Goal: Information Seeking & Learning: Learn about a topic

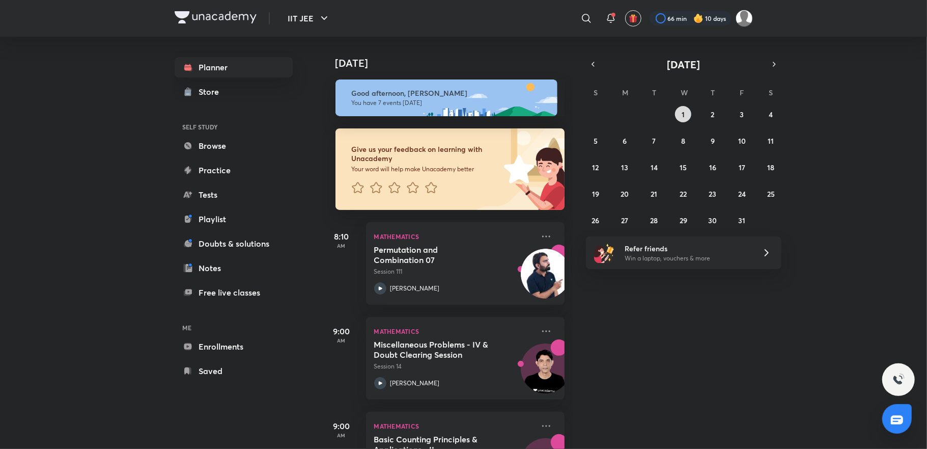
click at [683, 112] on abbr "1" at bounding box center [683, 114] width 3 height 10
click at [707, 113] on button "2" at bounding box center [713, 114] width 16 height 16
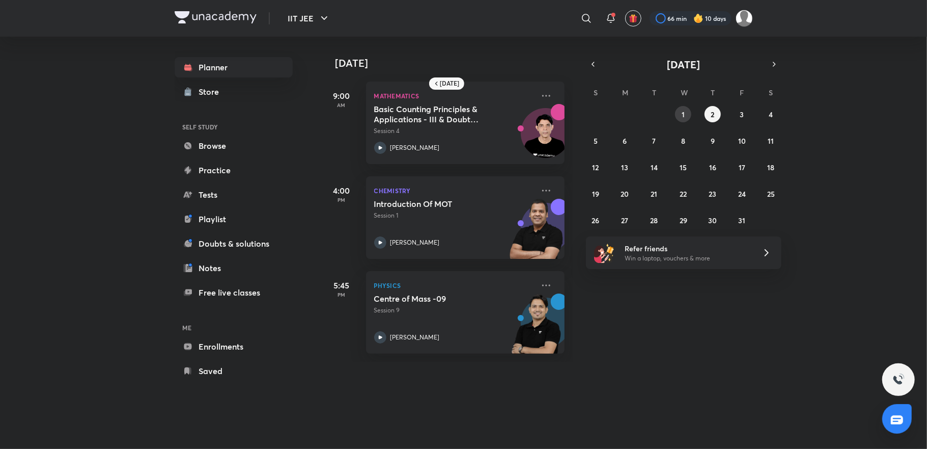
click at [690, 115] on button "1" at bounding box center [683, 114] width 16 height 16
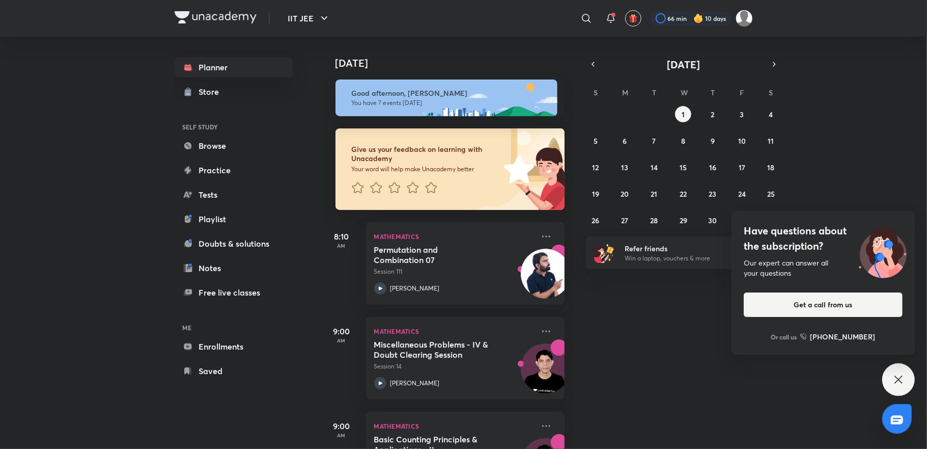
click at [883, 373] on div "[DATE] Good afternoon, [PERSON_NAME] You have 7 events [DATE] Give us your feed…" at bounding box center [623, 243] width 604 height 412
click at [895, 373] on div "Have questions about the subscription? Our expert can answer all your questions…" at bounding box center [899, 379] width 33 height 33
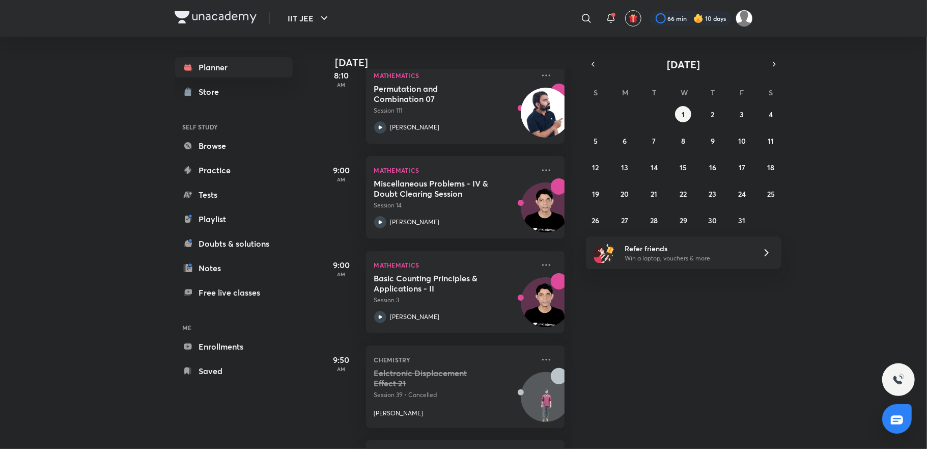
scroll to position [163, 0]
click at [540, 267] on icon at bounding box center [546, 263] width 12 height 12
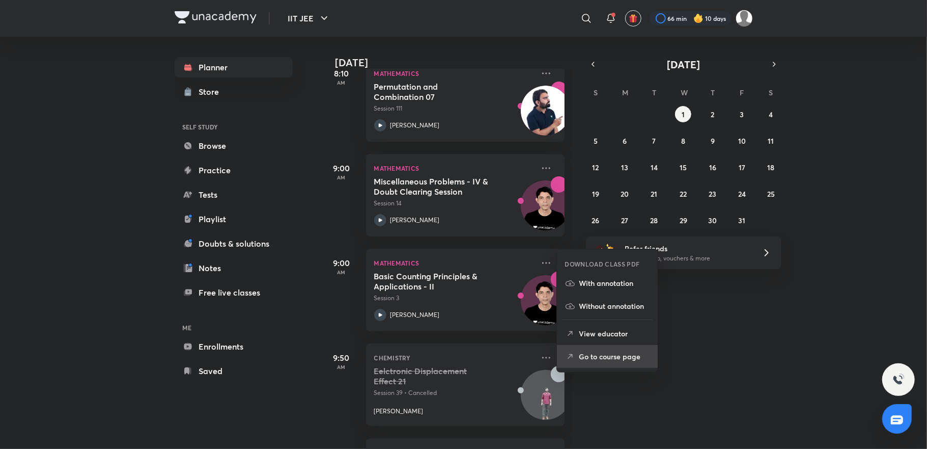
click at [594, 353] on p "Go to course page" at bounding box center [615, 356] width 70 height 11
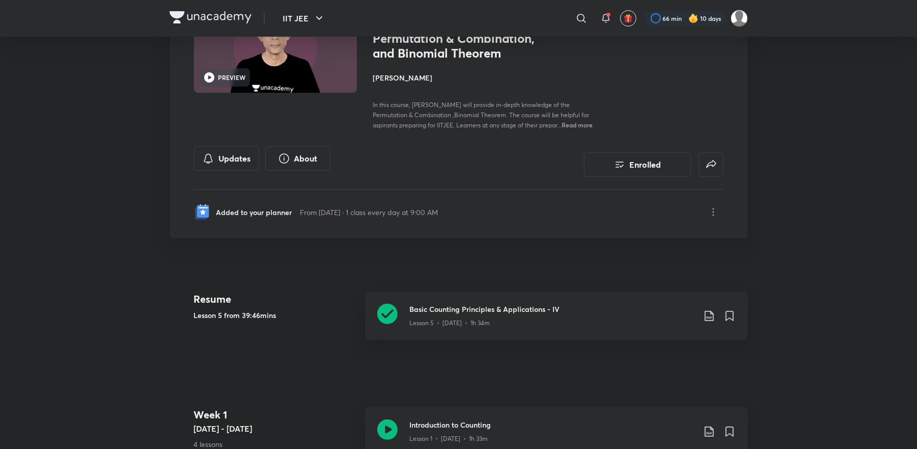
scroll to position [244, 0]
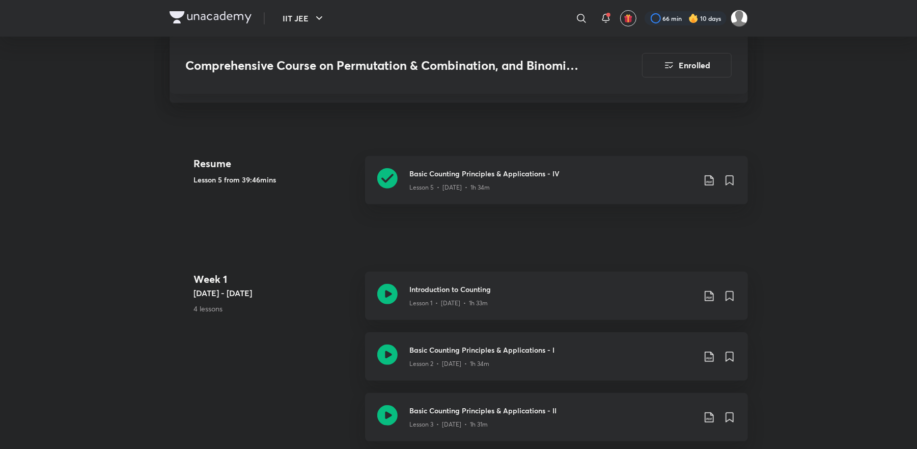
click at [481, 179] on div "Lesson 5 • [DATE] • 1h 34m" at bounding box center [552, 185] width 285 height 13
